Goal: Submit feedback/report problem

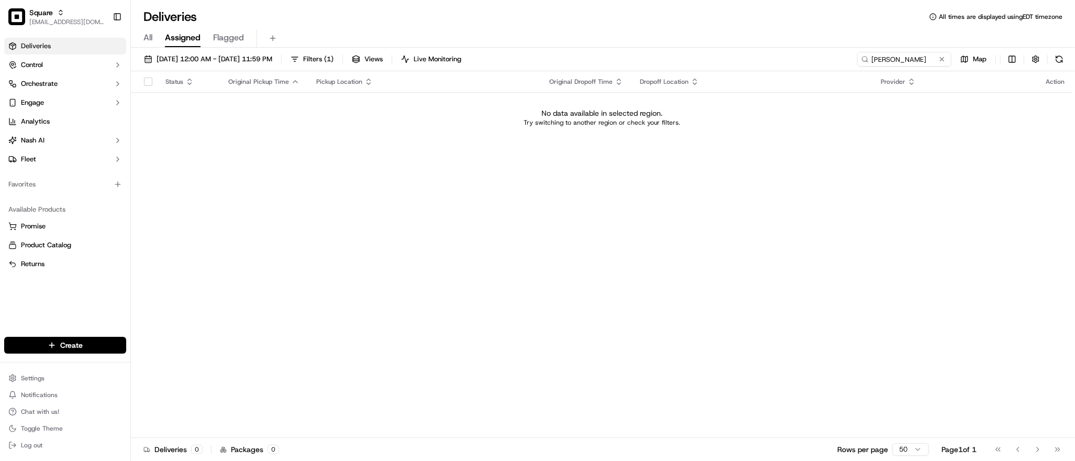
click at [337, 160] on div "Status Original Pickup Time Pickup Location Original Dropoff Time Dropoff Locat…" at bounding box center [602, 254] width 942 height 367
click at [185, 53] on button "[DATE] 12:00 AM - [DATE] 11:59 PM" at bounding box center [208, 59] width 138 height 15
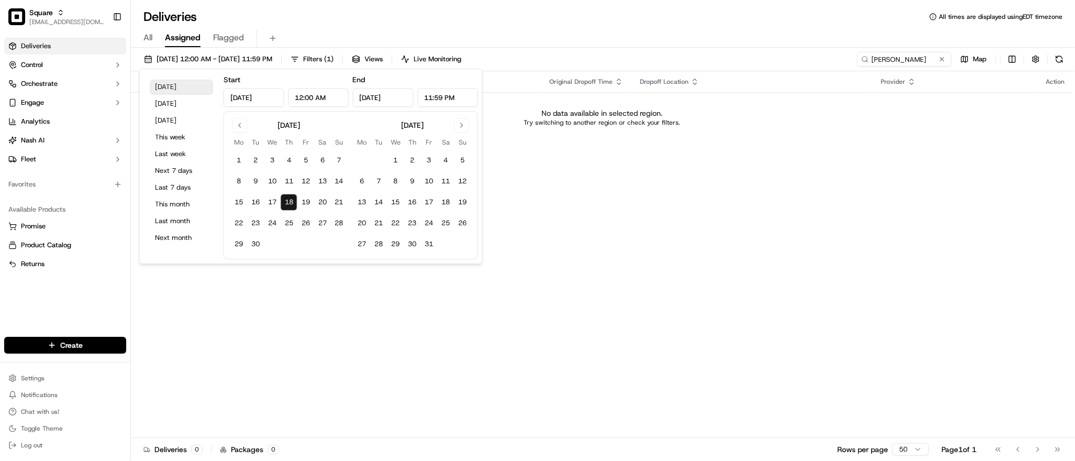
click at [174, 89] on button "[DATE]" at bounding box center [181, 87] width 63 height 15
click at [941, 59] on button at bounding box center [942, 59] width 10 height 10
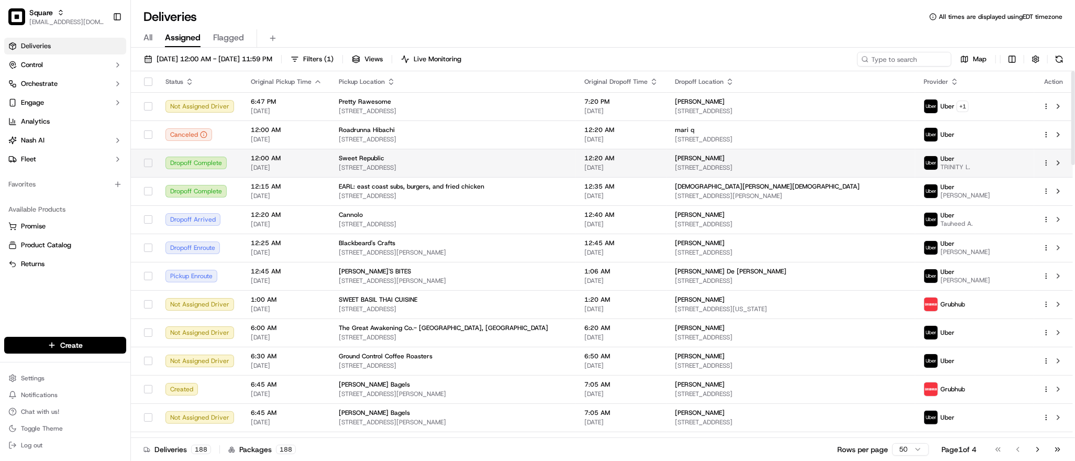
click at [404, 155] on div "Sweet Republic" at bounding box center [453, 158] width 229 height 8
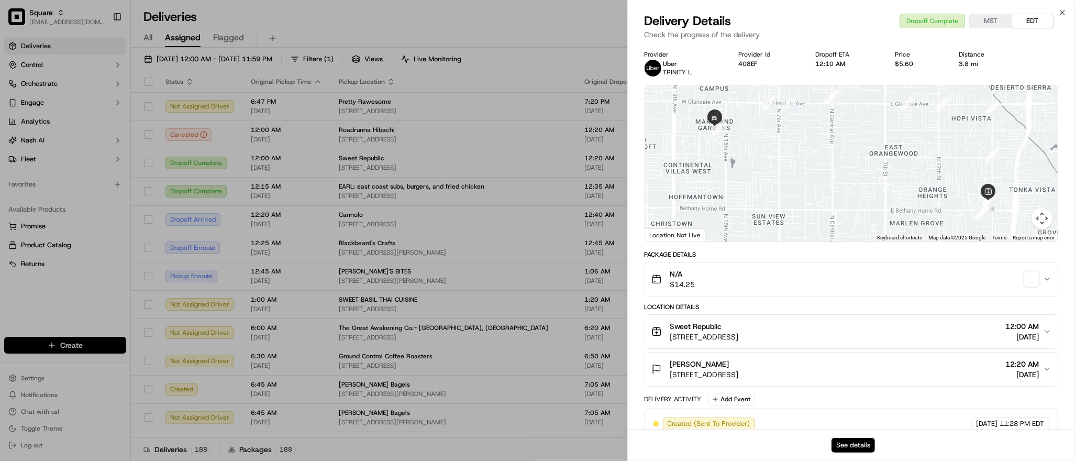
click at [853, 449] on button "See details" at bounding box center [853, 445] width 43 height 15
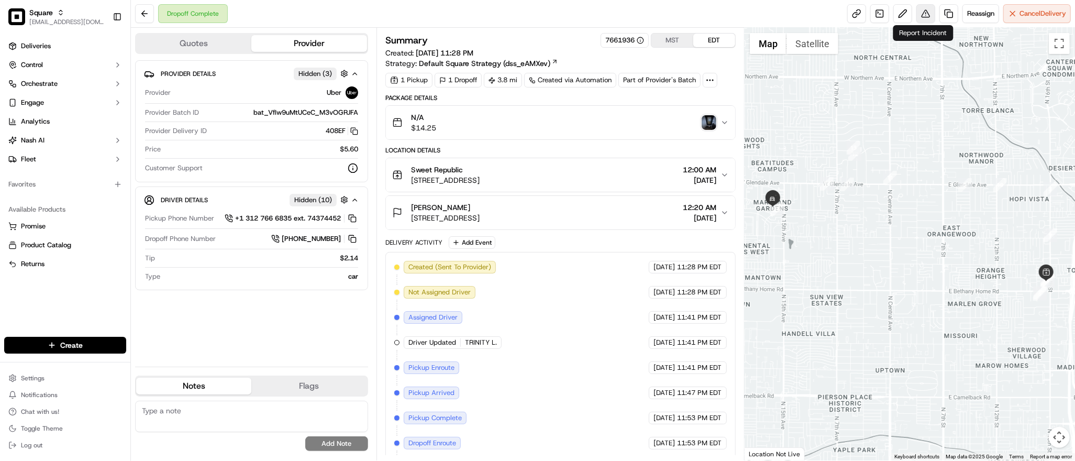
click at [920, 20] on button at bounding box center [926, 13] width 19 height 19
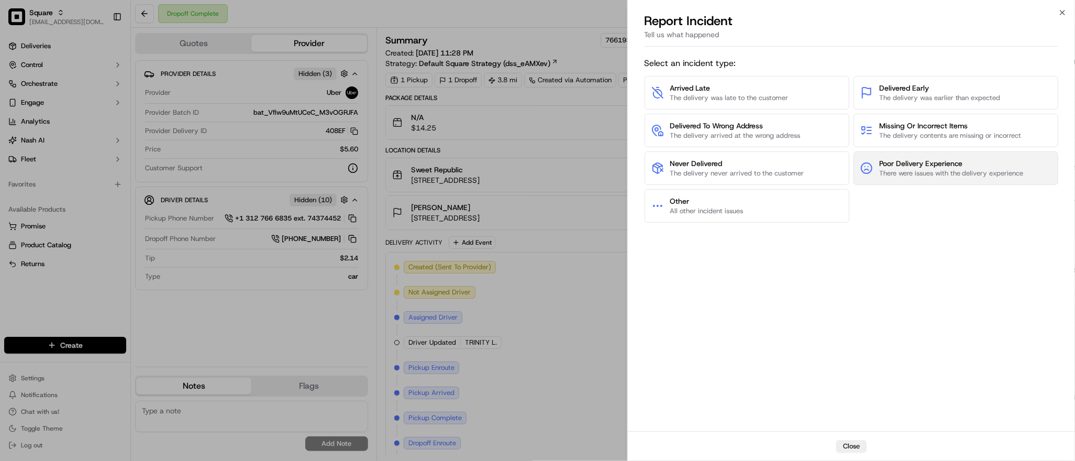
drag, startPoint x: 963, startPoint y: 162, endPoint x: 882, endPoint y: 160, distance: 81.2
click at [882, 160] on span "Poor Delivery Experience" at bounding box center [952, 163] width 145 height 10
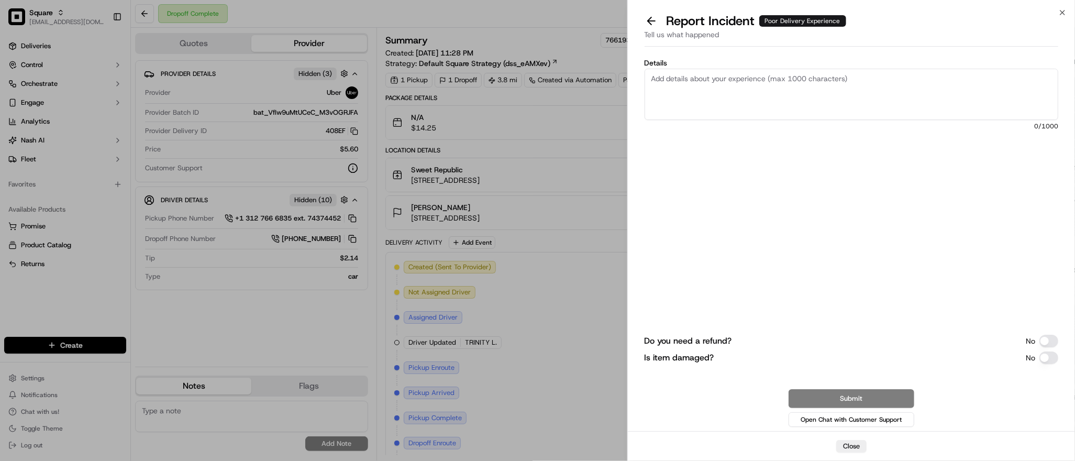
click at [806, 21] on div "Poor Delivery Experience" at bounding box center [803, 21] width 87 height 12
copy div "Poor Delivery Experience"
